Goal: Check status: Check status

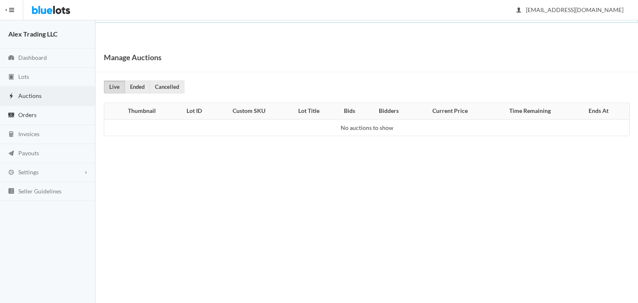
click at [56, 106] on link "Orders" at bounding box center [48, 115] width 96 height 19
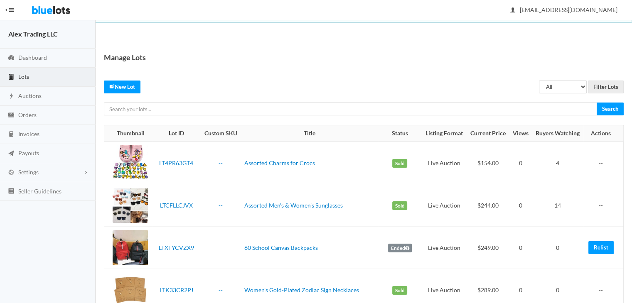
click at [568, 86] on select "All Draft Unreviewed Rejected Scheduled Listed Sold Ended" at bounding box center [563, 87] width 48 height 13
select select "ended"
click at [539, 81] on select "All Draft Unreviewed Rejected Scheduled Listed Sold Ended" at bounding box center [563, 87] width 48 height 13
click at [597, 93] on input "Filter Lots" at bounding box center [606, 87] width 36 height 13
